Goal: Information Seeking & Learning: Learn about a topic

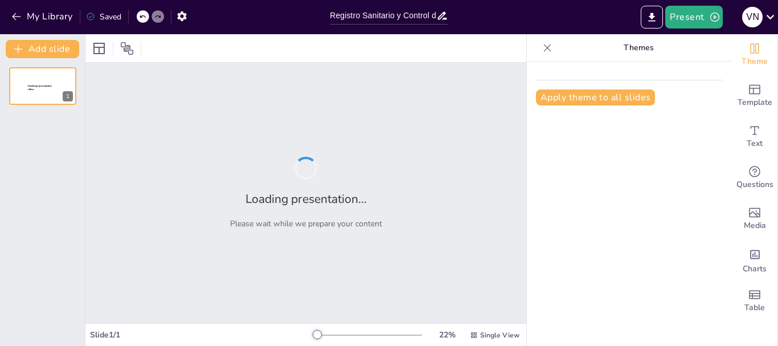
type input "Registro Sanitario y Control de Calidad en la Cría Porcina"
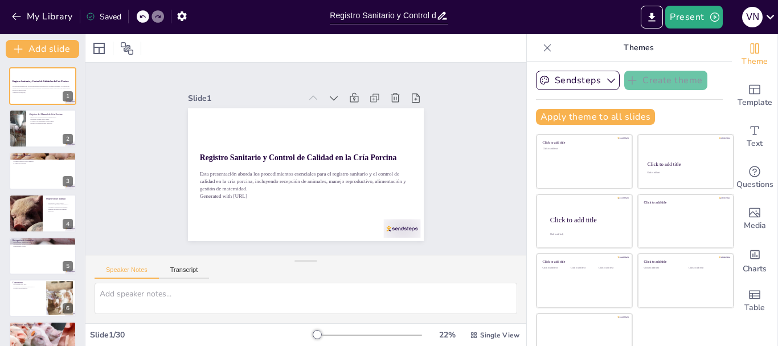
checkbox input "true"
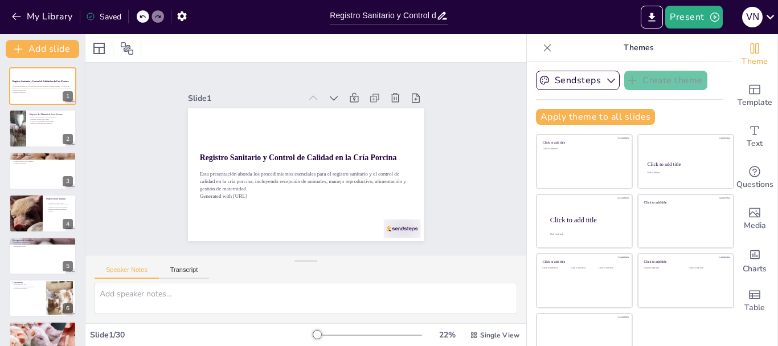
checkbox input "true"
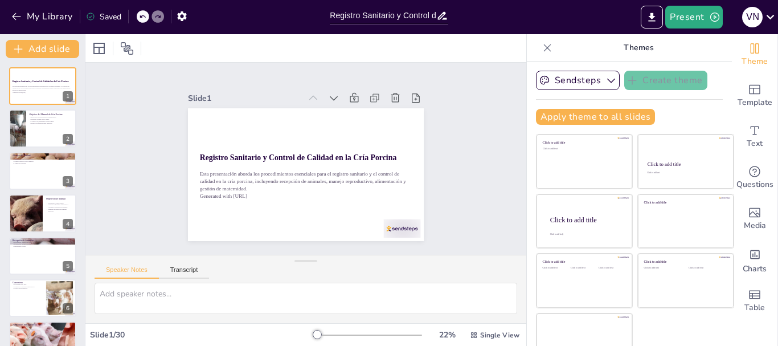
checkbox input "true"
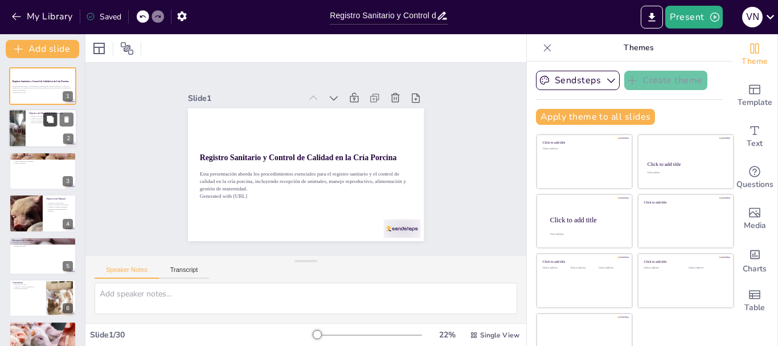
checkbox input "true"
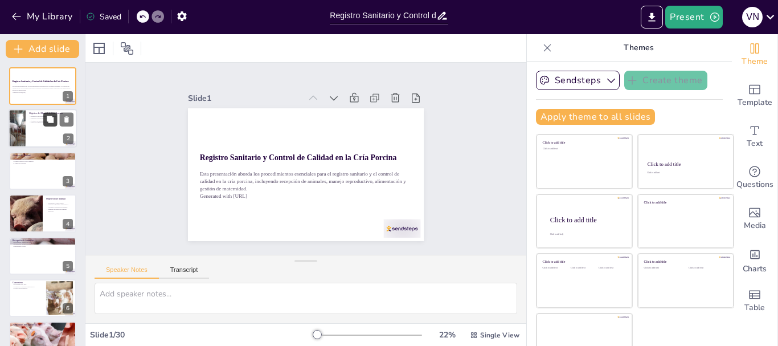
checkbox input "true"
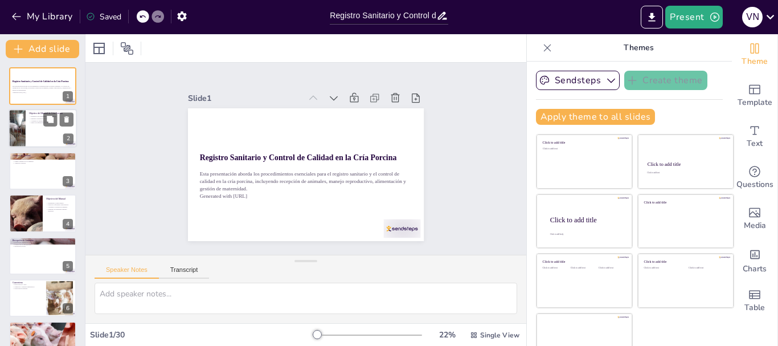
checkbox input "true"
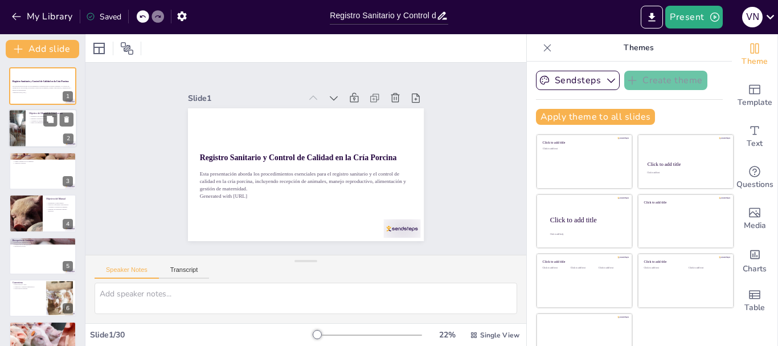
click at [42, 133] on div at bounding box center [43, 128] width 68 height 39
type textarea "La implementación de procedimientos estandarizados es clave para asegurar que t…"
checkbox input "true"
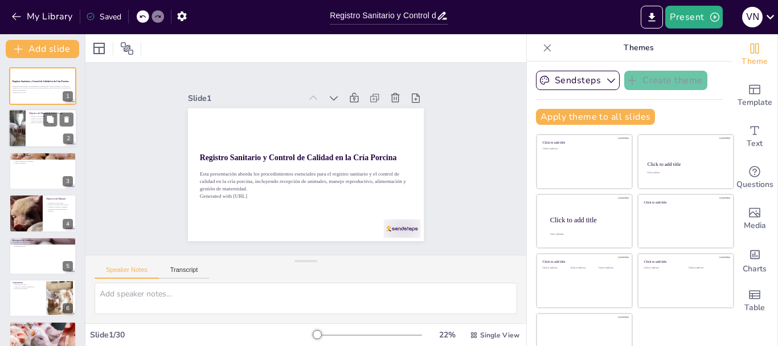
checkbox input "true"
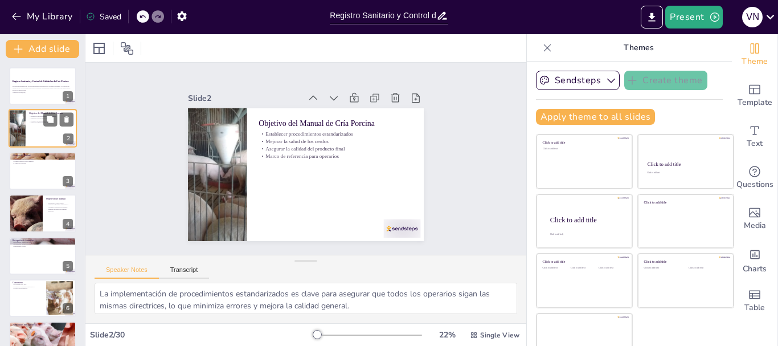
checkbox input "true"
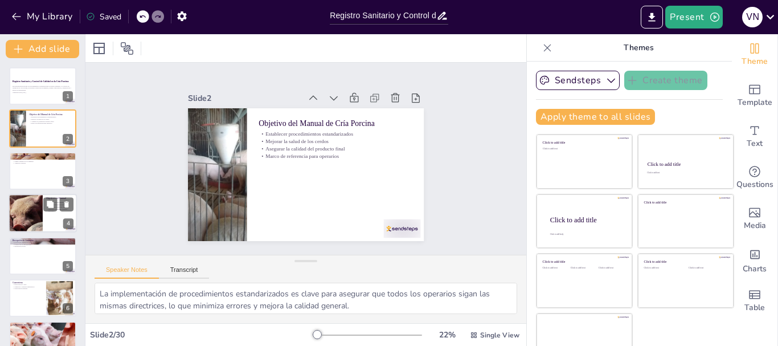
checkbox input "true"
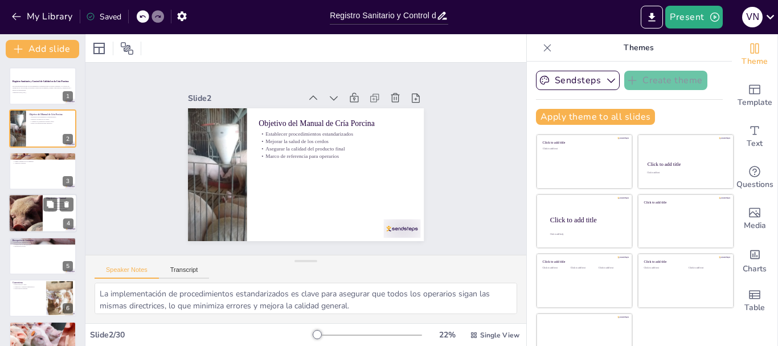
checkbox input "true"
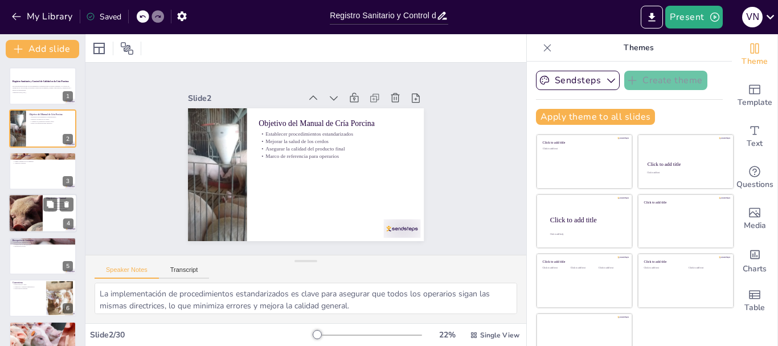
checkbox input "true"
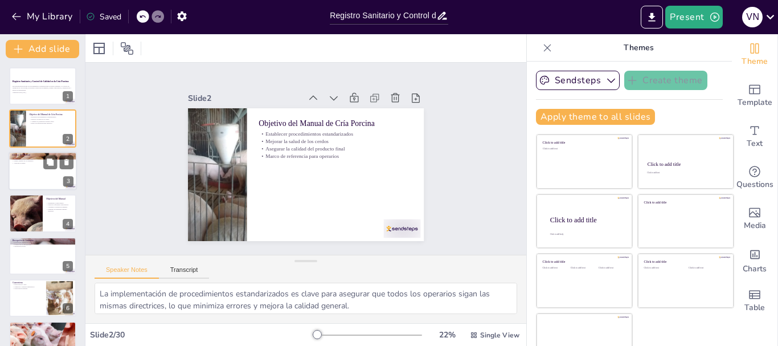
checkbox input "true"
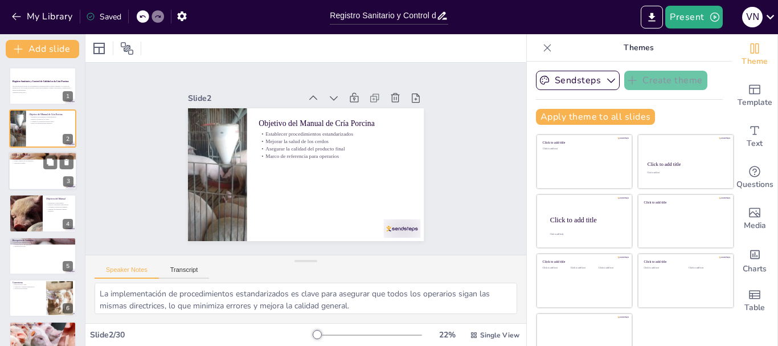
checkbox input "true"
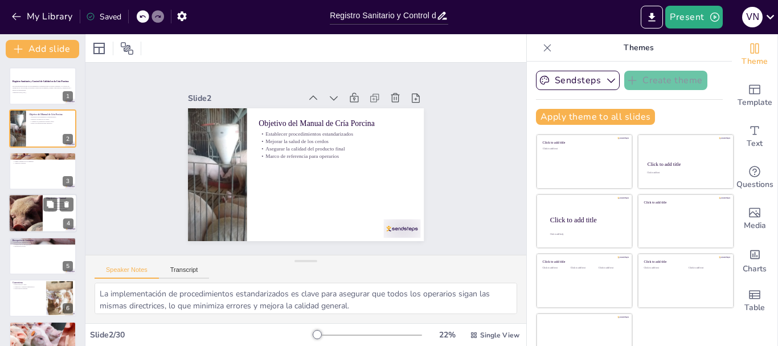
checkbox input "true"
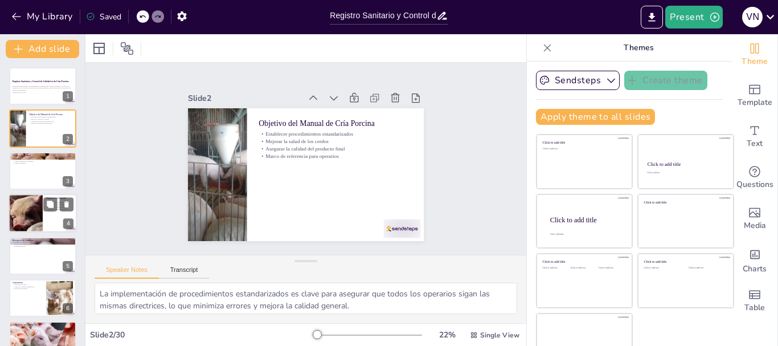
checkbox input "true"
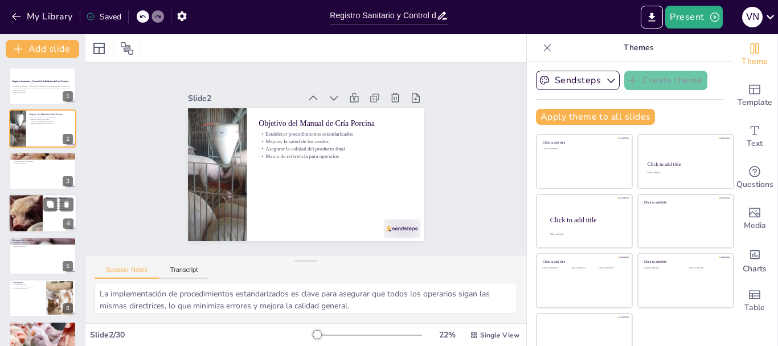
checkbox input "true"
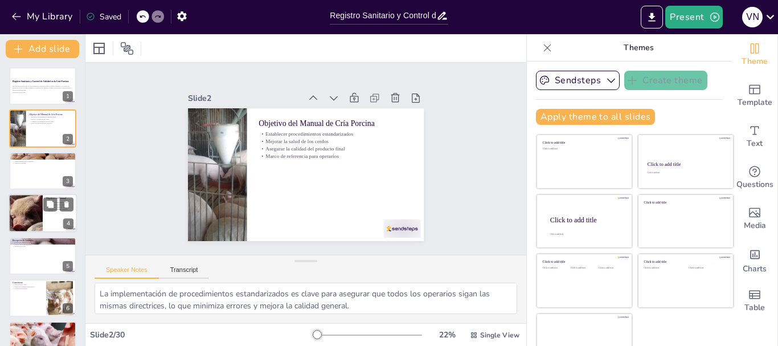
click at [35, 210] on div at bounding box center [25, 213] width 68 height 39
type textarea "La salud animal es fundamental para asegurar un rendimiento óptimo en la cría p…"
checkbox input "true"
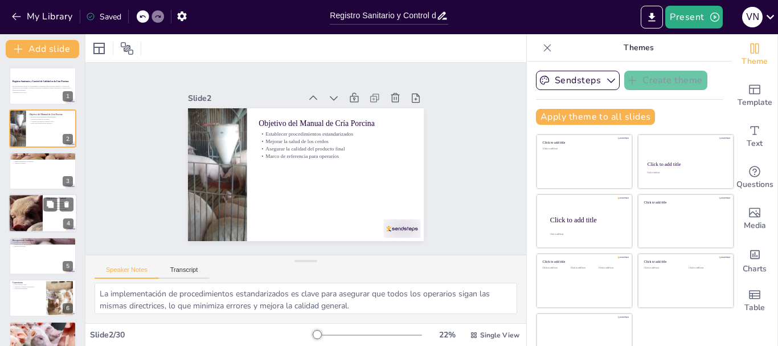
checkbox input "true"
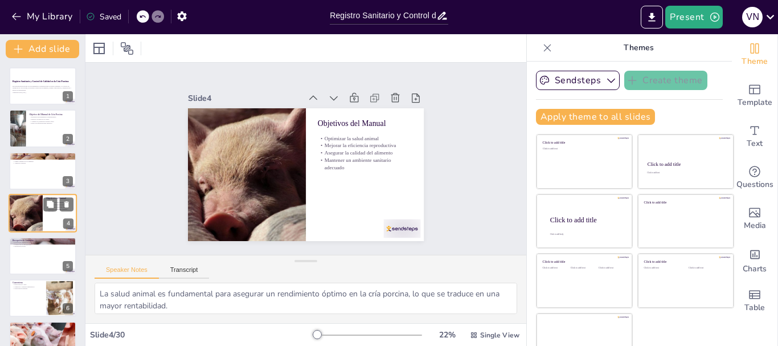
scroll to position [11, 0]
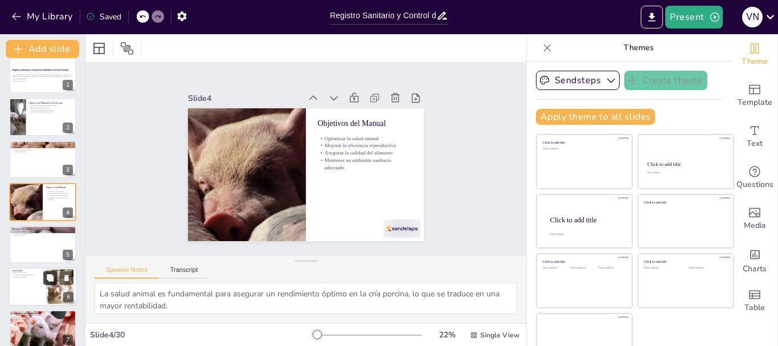
checkbox input "true"
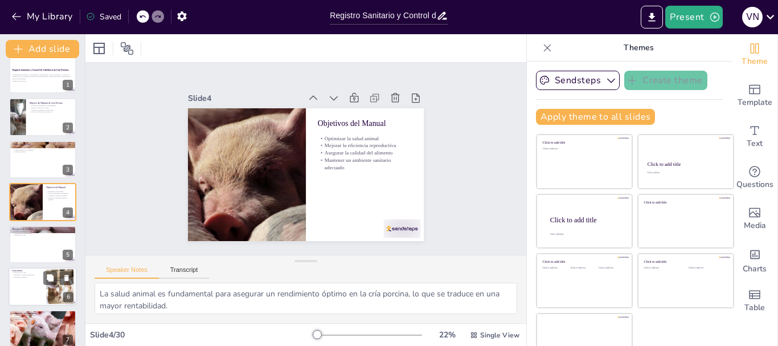
checkbox input "true"
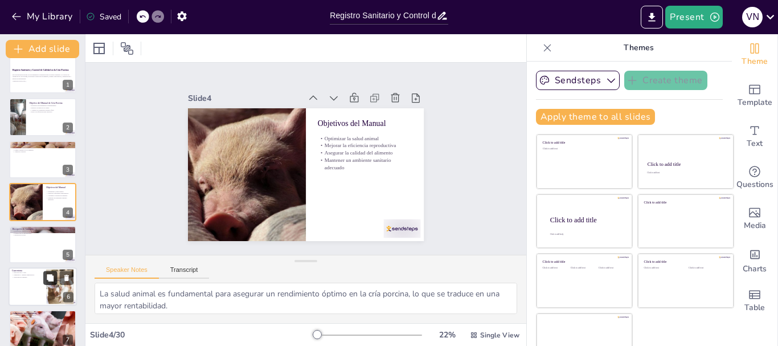
checkbox input "true"
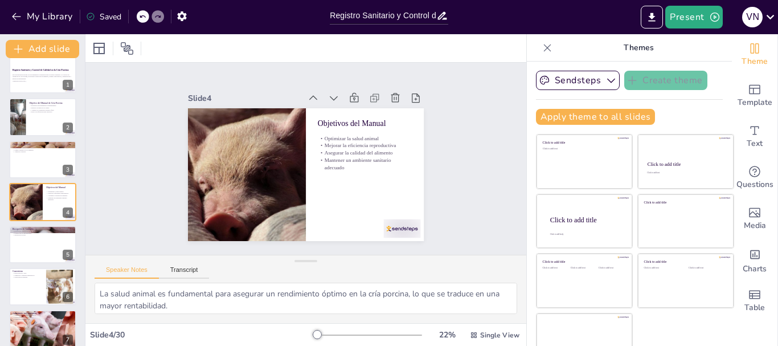
checkbox input "true"
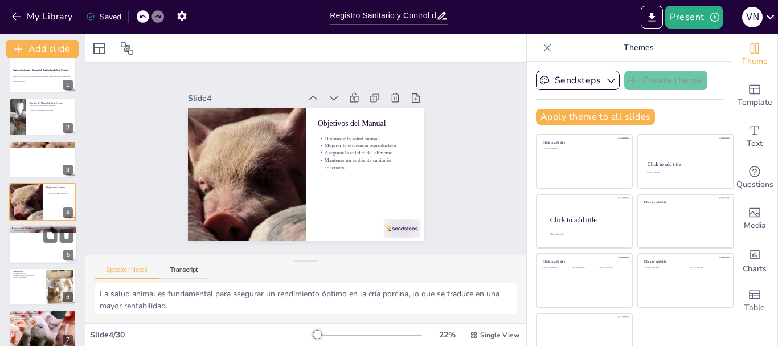
checkbox input "true"
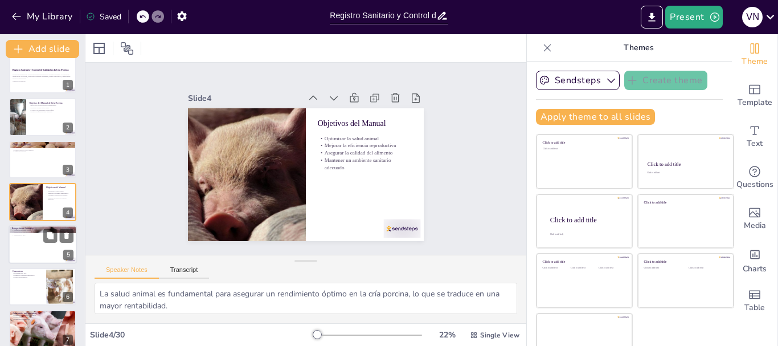
checkbox input "true"
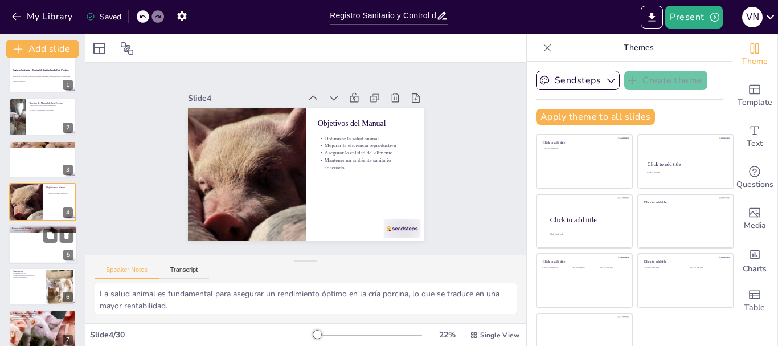
click at [28, 249] on div at bounding box center [43, 244] width 68 height 39
type textarea "La evaluación sanitaria previa es esencial para garantizar que los animales que…"
checkbox input "true"
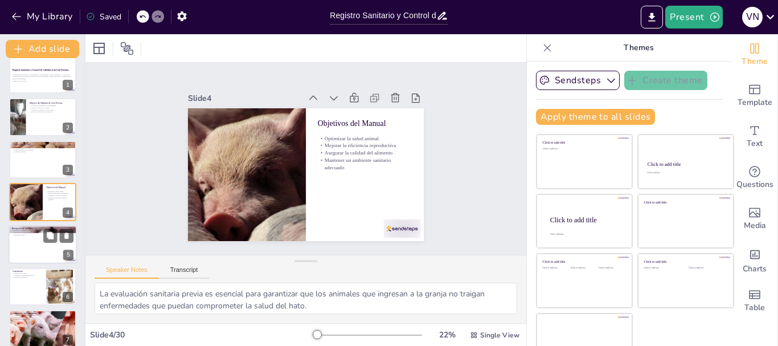
checkbox input "true"
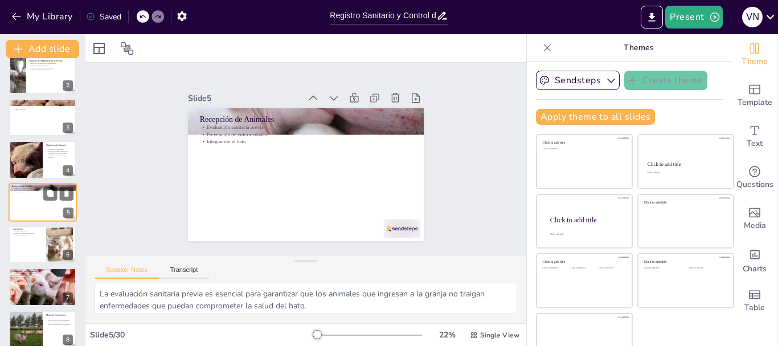
scroll to position [111, 0]
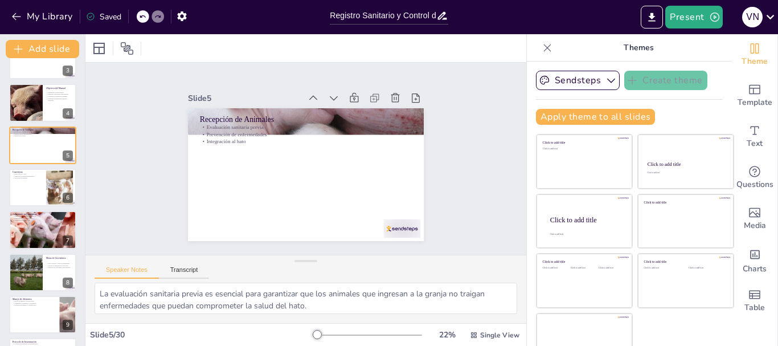
checkbox input "true"
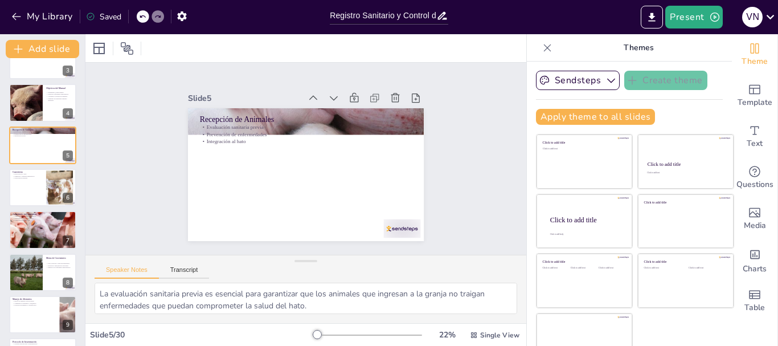
checkbox input "true"
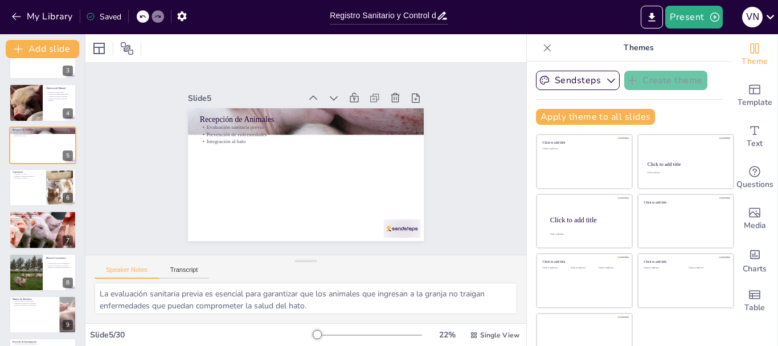
checkbox input "true"
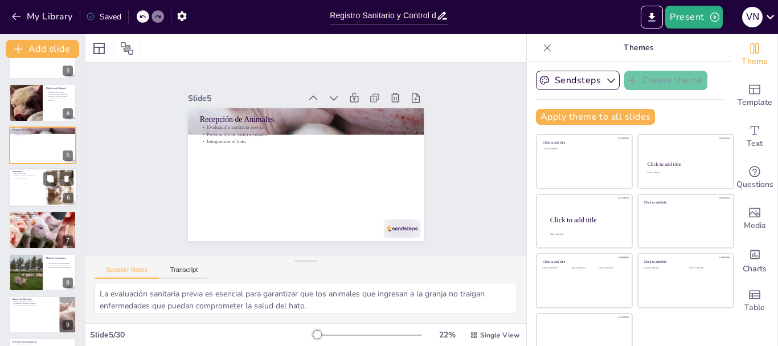
checkbox input "true"
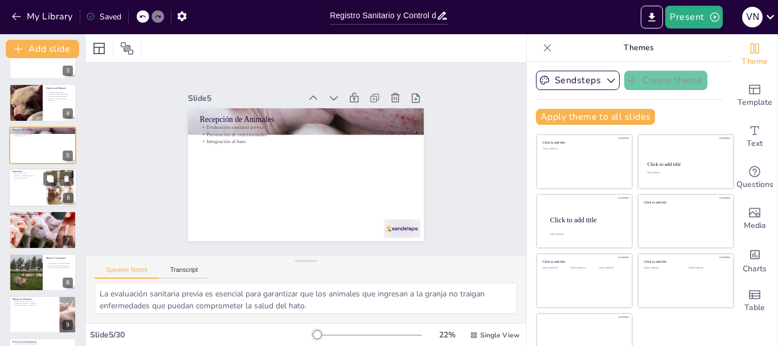
checkbox input "true"
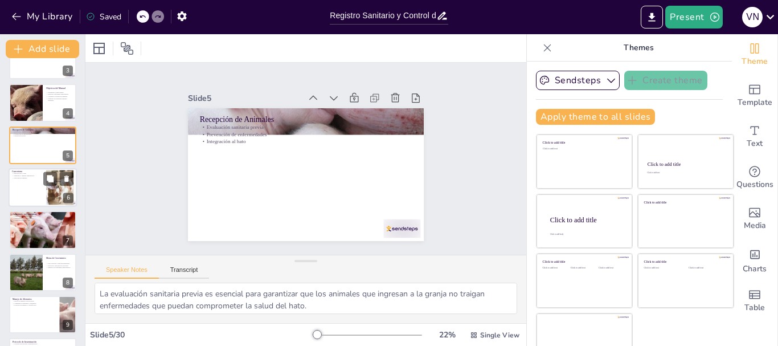
click at [23, 187] on div at bounding box center [43, 187] width 68 height 39
type textarea "La duración de 21 días es un estándar recomendado que permite realizar un segui…"
checkbox input "true"
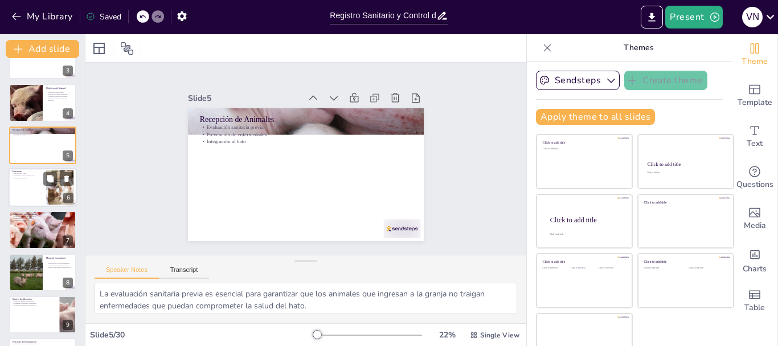
checkbox input "true"
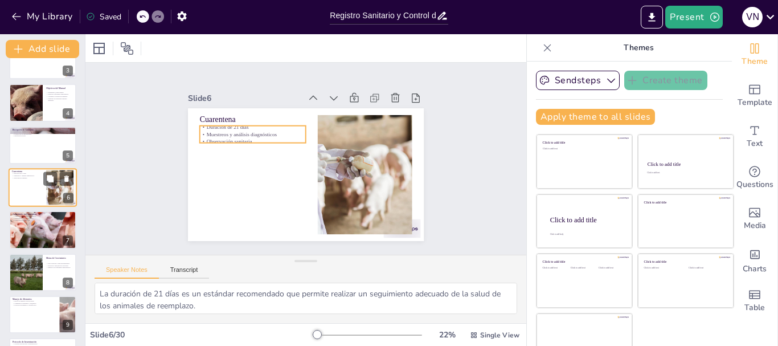
scroll to position [96, 0]
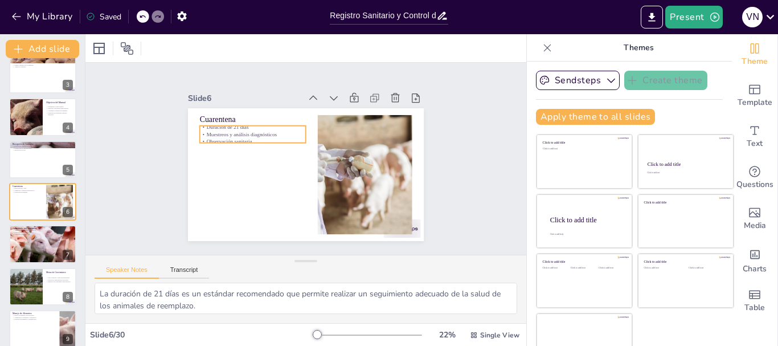
checkbox input "true"
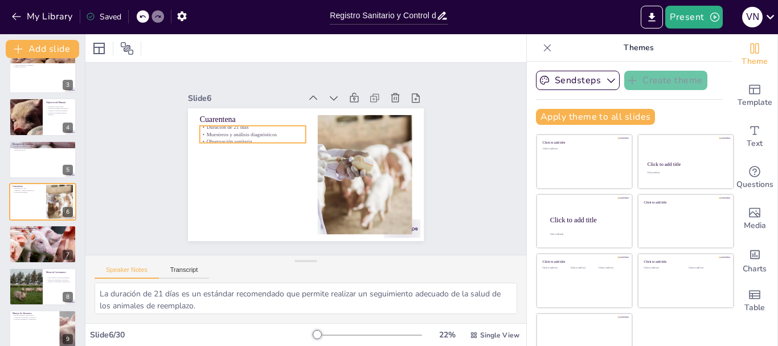
checkbox input "true"
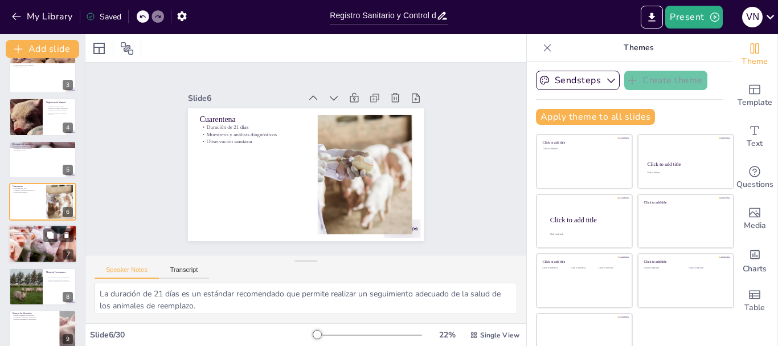
checkbox input "true"
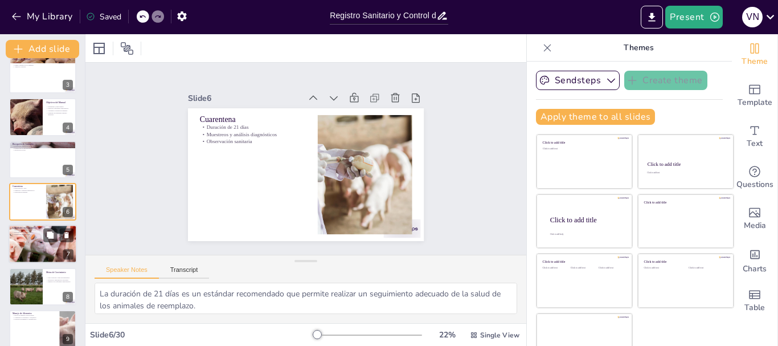
checkbox input "true"
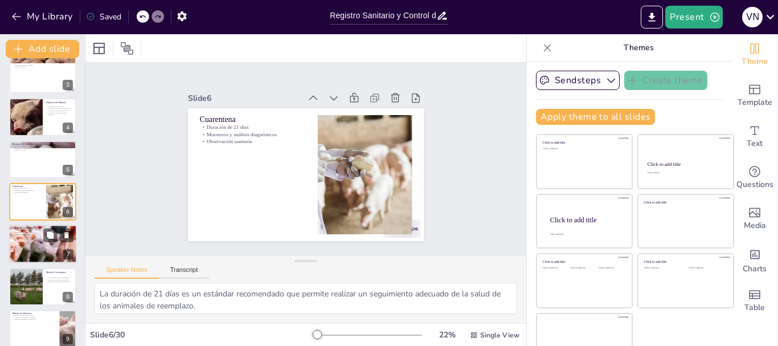
checkbox input "true"
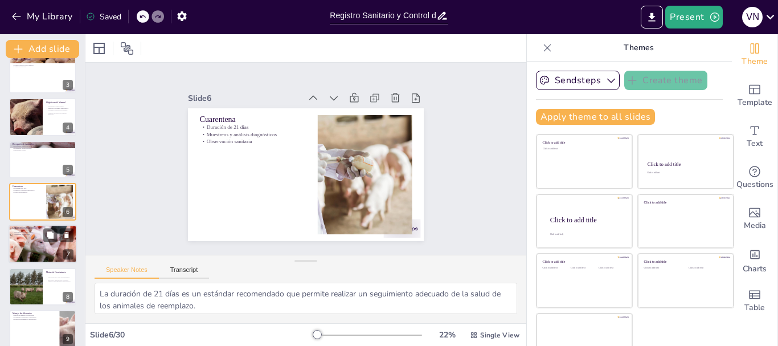
checkbox input "true"
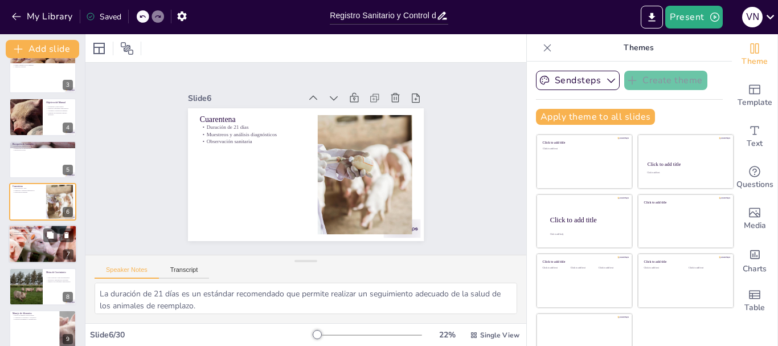
click at [34, 238] on div at bounding box center [42, 244] width 107 height 39
type textarea "Los muestreos serológicos y virológicos son esenciales para detectar infeccione…"
checkbox input "true"
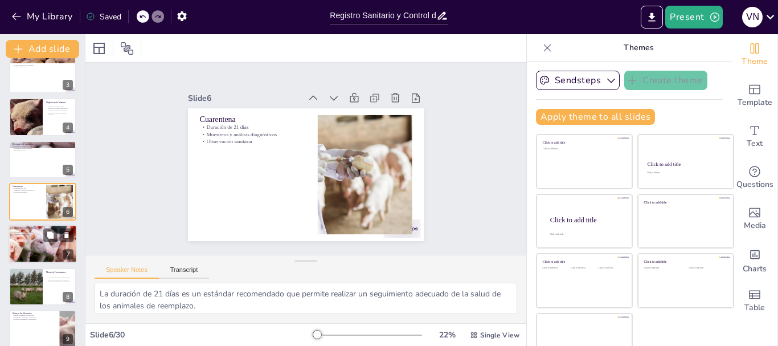
checkbox input "true"
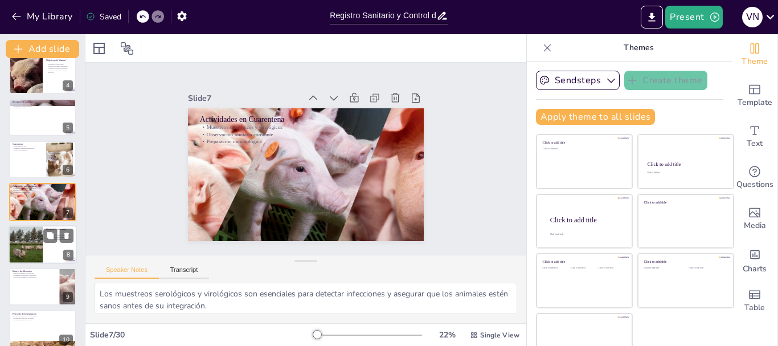
scroll to position [195, 0]
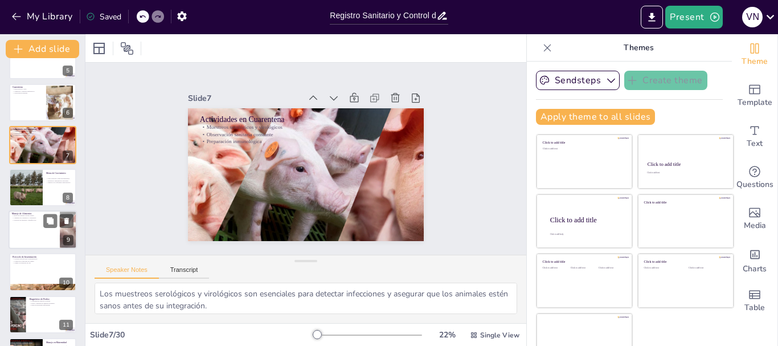
checkbox input "true"
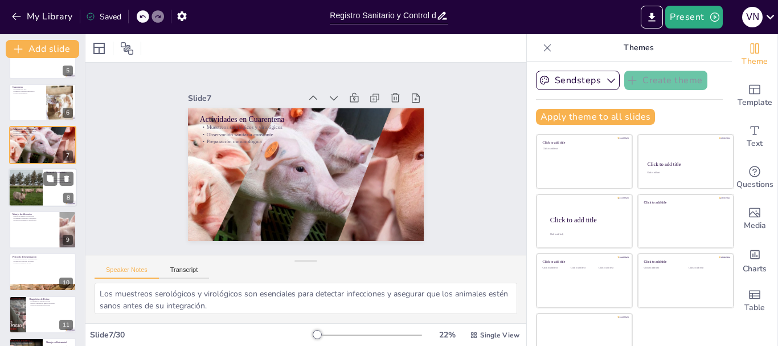
checkbox input "true"
click at [31, 189] on div at bounding box center [26, 187] width 58 height 39
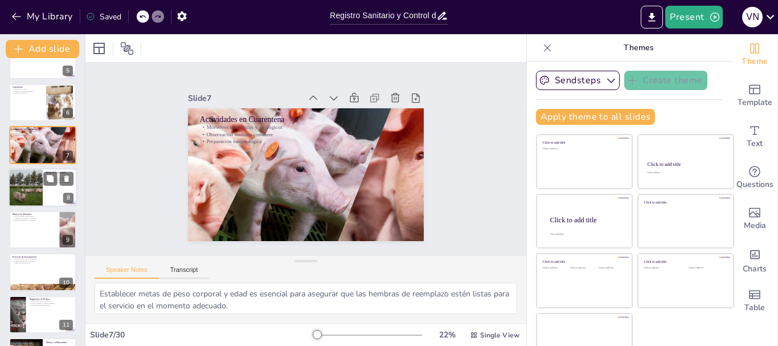
scroll to position [181, 0]
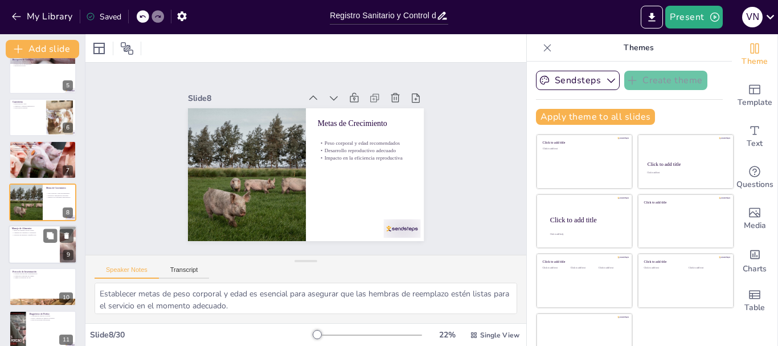
click at [30, 243] on div at bounding box center [43, 244] width 68 height 39
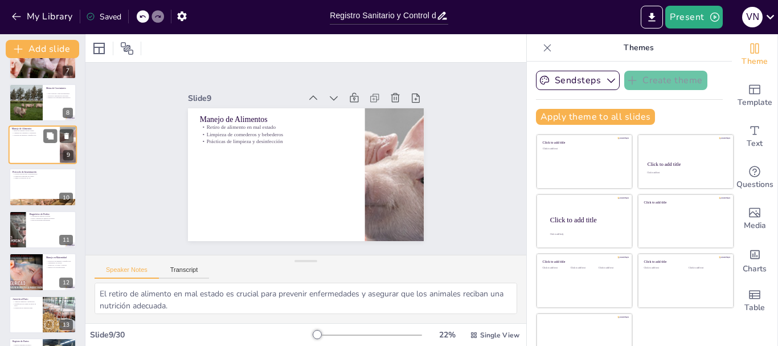
scroll to position [337, 0]
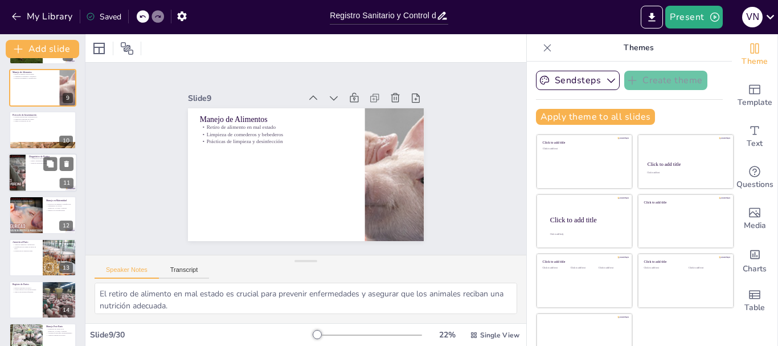
click at [24, 169] on div at bounding box center [17, 172] width 58 height 39
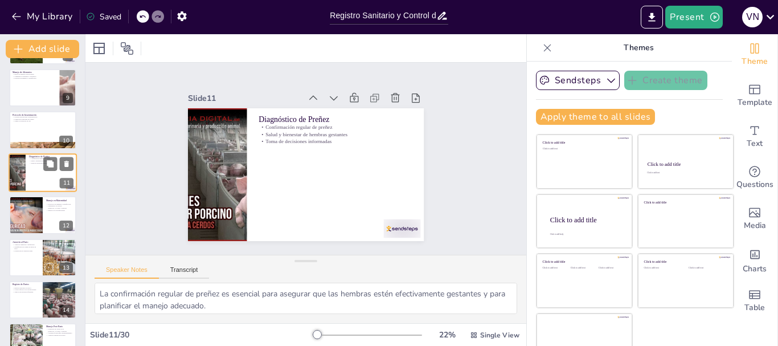
scroll to position [308, 0]
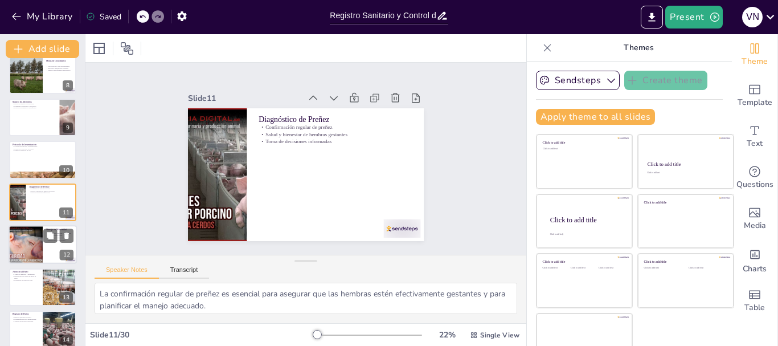
click at [24, 242] on div at bounding box center [26, 244] width 58 height 39
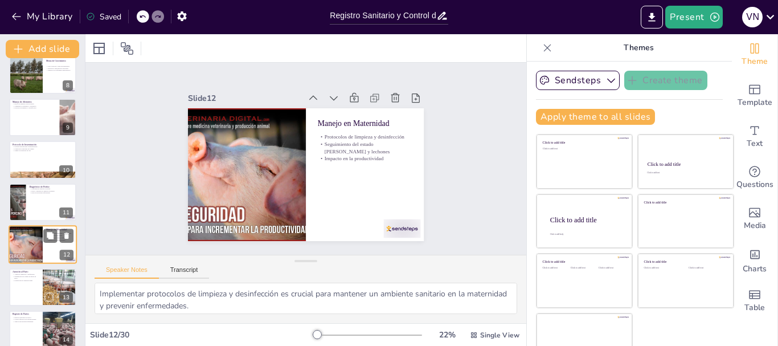
scroll to position [350, 0]
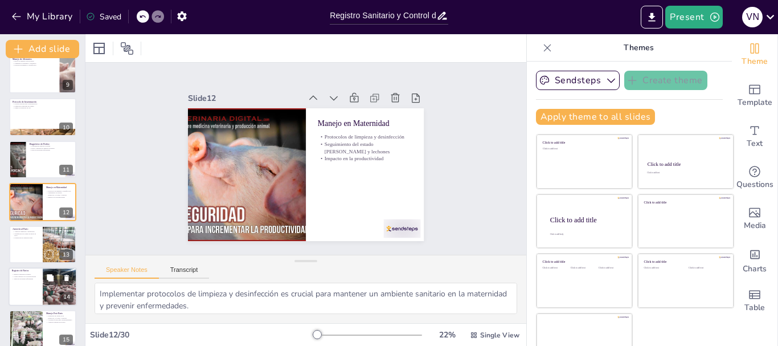
click at [26, 284] on div at bounding box center [43, 286] width 68 height 39
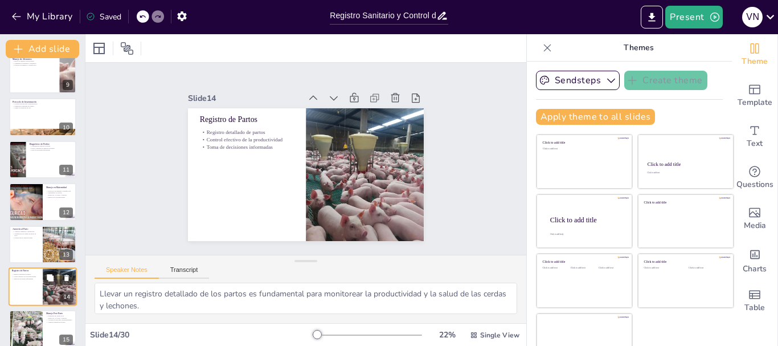
scroll to position [435, 0]
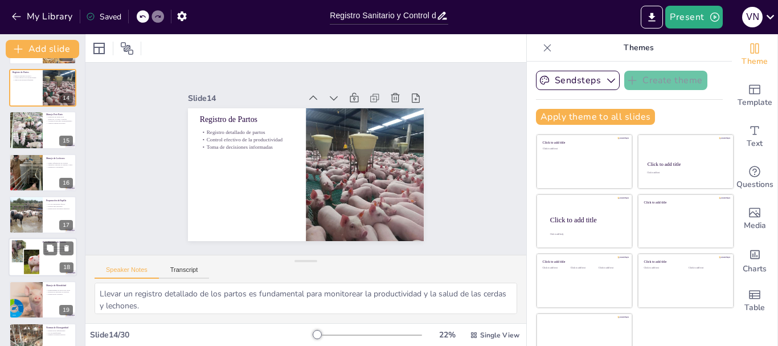
click at [30, 261] on div at bounding box center [26, 257] width 74 height 35
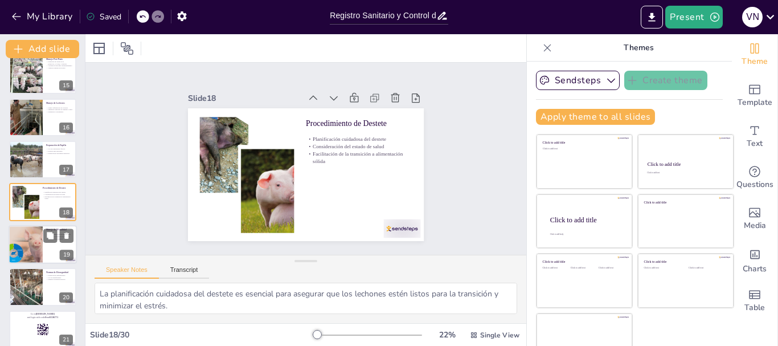
scroll to position [662, 0]
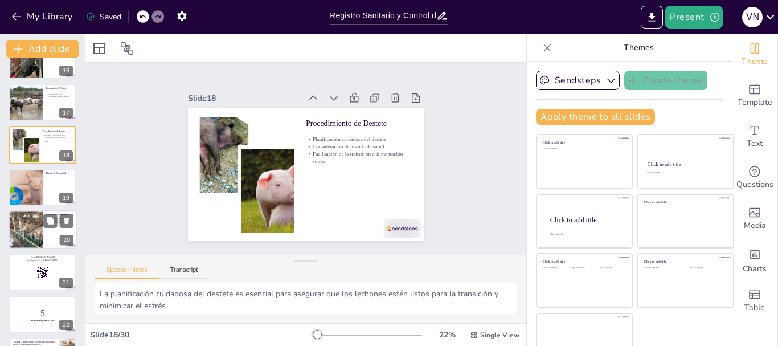
click at [21, 222] on div at bounding box center [25, 229] width 59 height 39
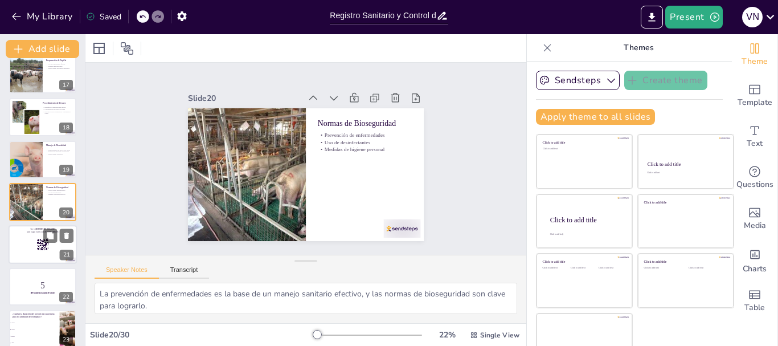
scroll to position [803, 0]
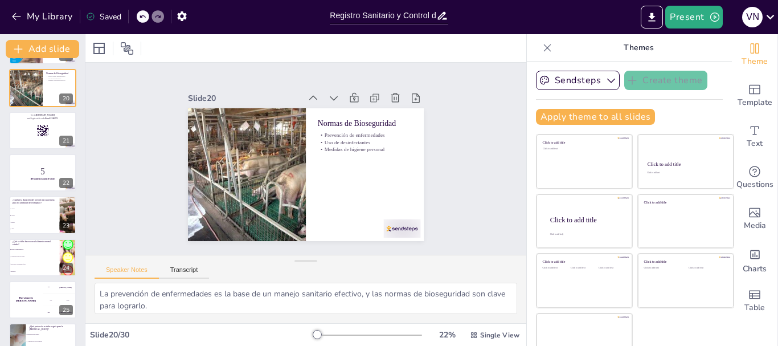
click at [30, 141] on div at bounding box center [42, 131] width 67 height 38
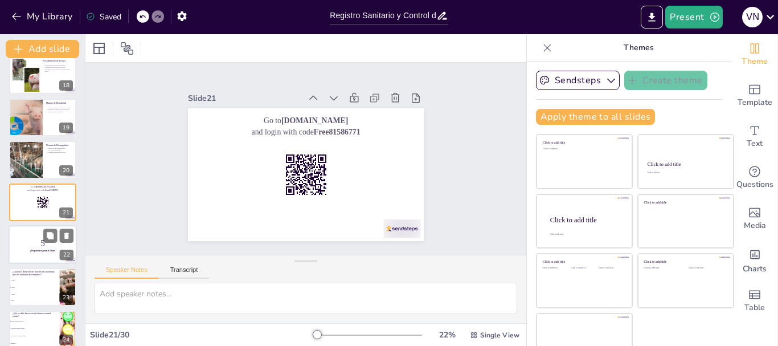
click at [30, 252] on strong "¡Prepárense para el Quiz!" at bounding box center [42, 251] width 25 height 2
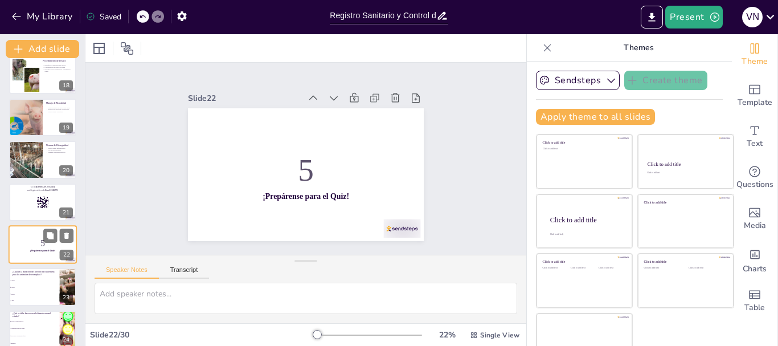
scroll to position [774, 0]
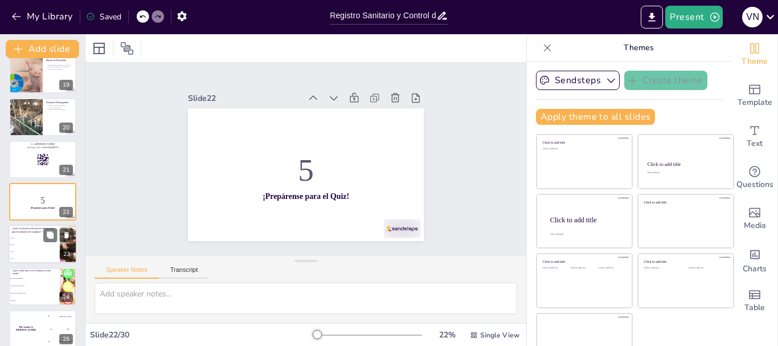
click at [32, 249] on li "30 días" at bounding box center [34, 251] width 51 height 7
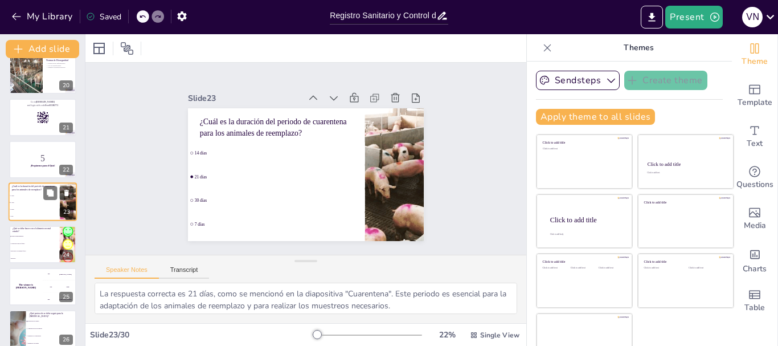
scroll to position [874, 0]
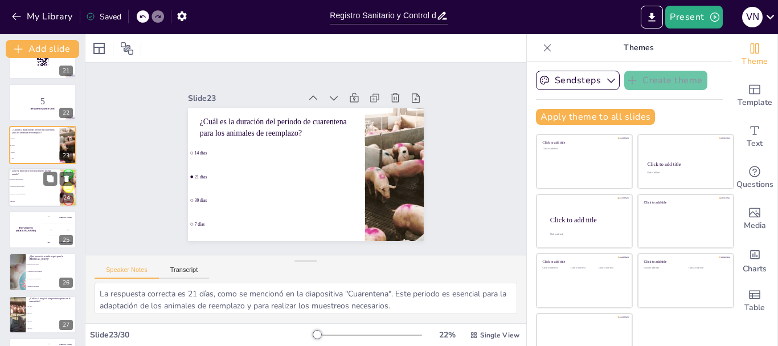
click at [20, 195] on li "Mezclarlo con alimento fresco" at bounding box center [34, 193] width 51 height 7
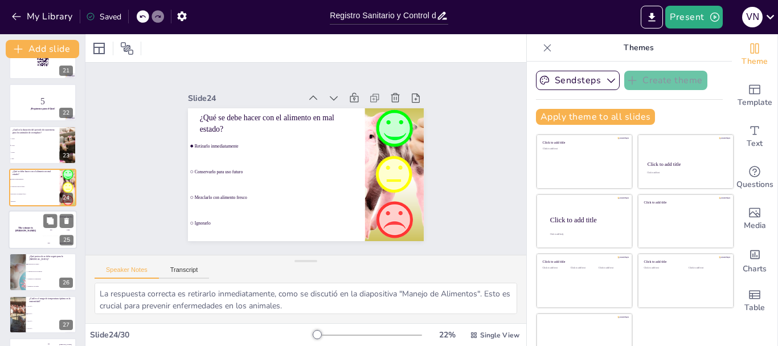
scroll to position [859, 0]
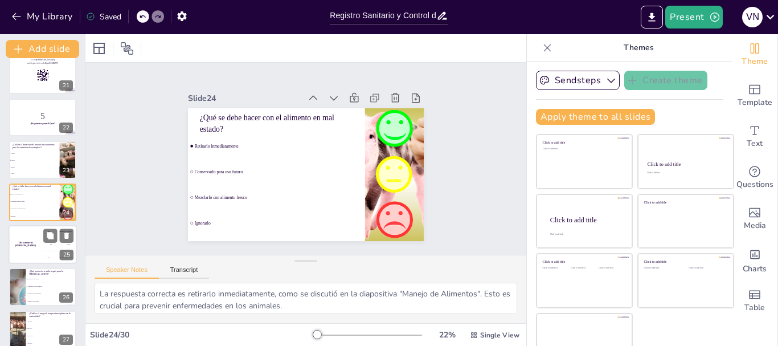
click at [39, 240] on div "The winner is [PERSON_NAME]" at bounding box center [26, 244] width 34 height 39
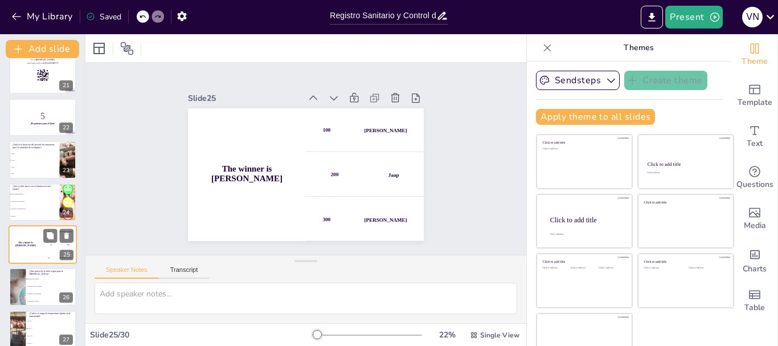
scroll to position [902, 0]
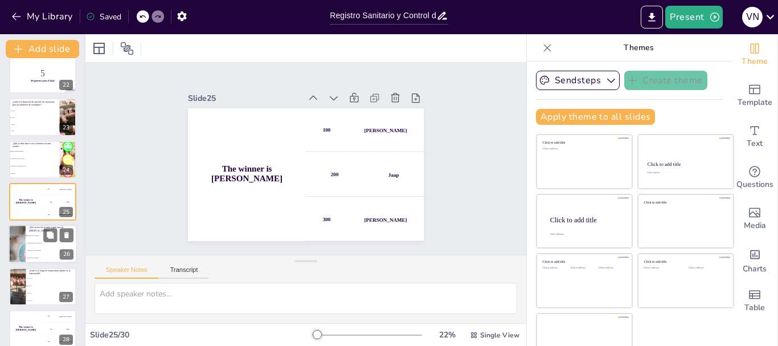
click at [39, 255] on li "Diagnóstico de preñez" at bounding box center [51, 258] width 51 height 7
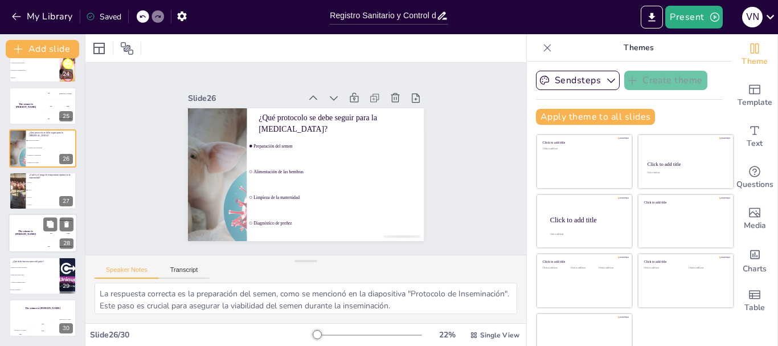
scroll to position [22, 0]
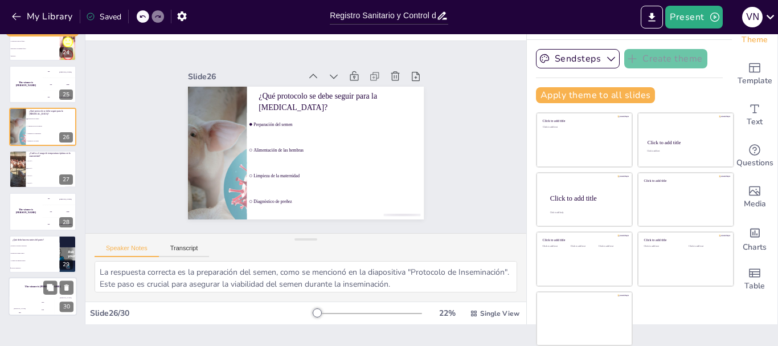
click at [27, 301] on div "Hasan 100" at bounding box center [20, 305] width 23 height 19
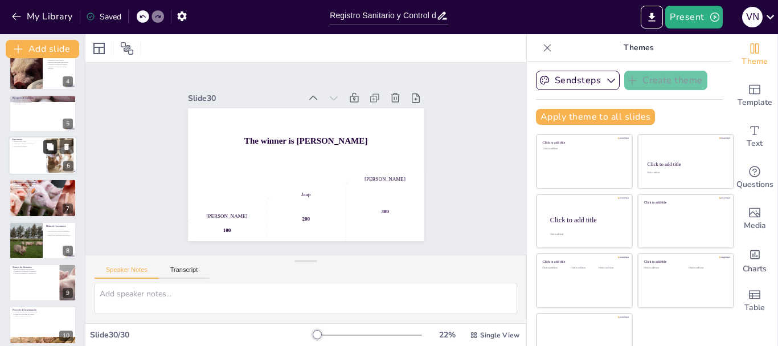
scroll to position [0, 0]
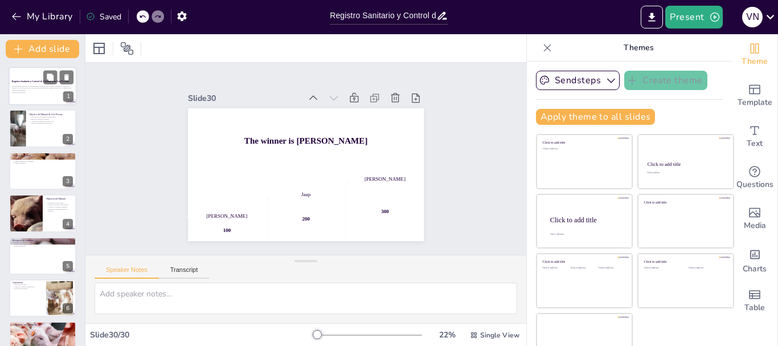
click at [38, 88] on p "Esta presentación aborda los procedimientos esenciales para el registro sanitar…" at bounding box center [43, 88] width 62 height 6
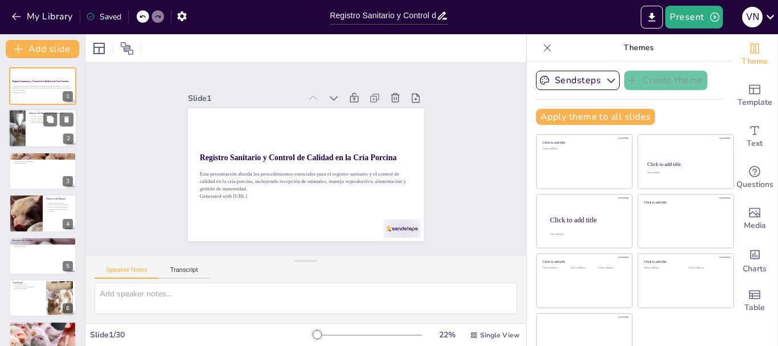
click at [38, 118] on p "Mejorar la salud de los cerdos" at bounding box center [51, 119] width 44 height 2
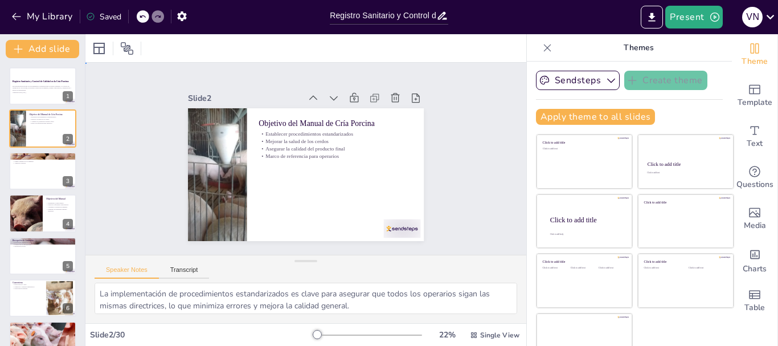
click at [474, 150] on div "Slide 1 Registro Sanitario y Control de Calidad en la Cría Porcina Esta present…" at bounding box center [305, 158] width 459 height 237
click at [25, 164] on p "Atención al detalle" at bounding box center [43, 163] width 62 height 2
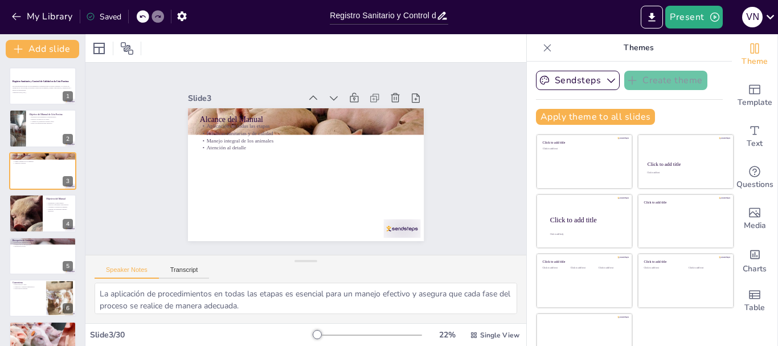
click at [447, 140] on div "Slide 1 Registro Sanitario y Control de Calidad en la Cría Porcina Esta present…" at bounding box center [306, 158] width 479 height 319
